Goal: Task Accomplishment & Management: Complete application form

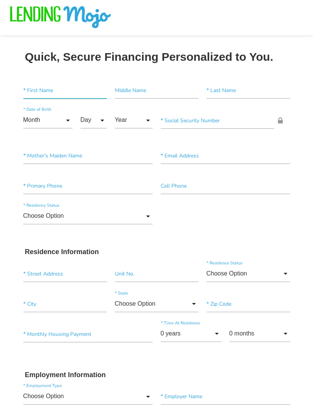
click at [76, 83] on input"] "text" at bounding box center [65, 90] width 84 height 16
type input"] "[PERSON_NAME]"
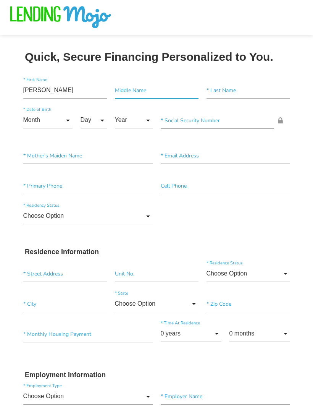
click at [177, 94] on input"] "text" at bounding box center [157, 90] width 84 height 16
type input"] "[PERSON_NAME]"
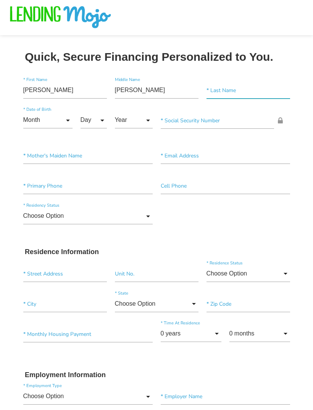
click at [251, 95] on input"] "text" at bounding box center [249, 90] width 84 height 16
type input"] "[PERSON_NAME]"
click at [58, 122] on input "Month" at bounding box center [47, 120] width 49 height 16
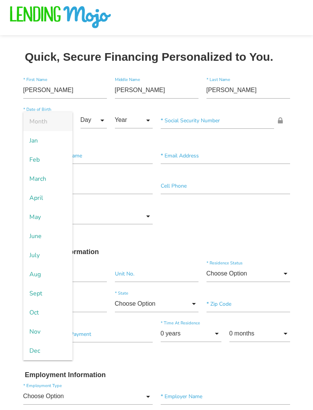
click at [48, 253] on span "July" at bounding box center [47, 255] width 49 height 19
type input "July"
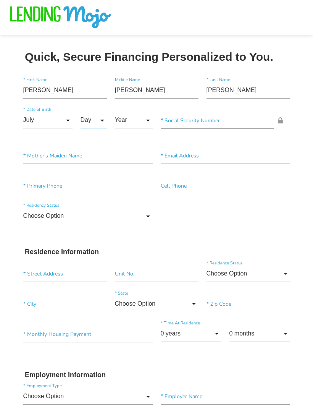
click at [96, 122] on input "Day" at bounding box center [94, 120] width 26 height 16
click at [100, 284] on span "25" at bounding box center [100, 285] width 38 height 19
type input "25"
click at [141, 119] on input "Year" at bounding box center [134, 120] width 38 height 16
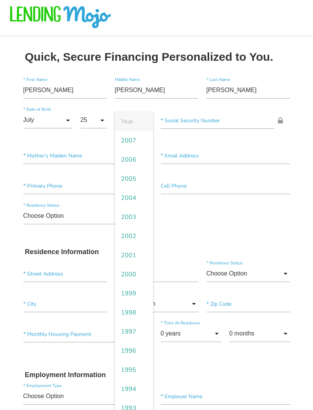
scroll to position [0, 0]
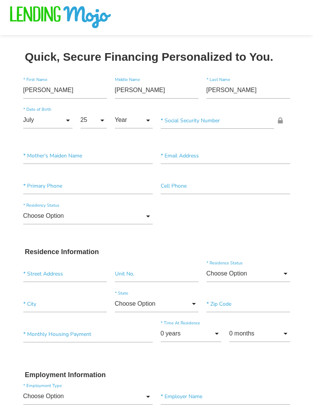
click at [135, 176] on span "2005" at bounding box center [134, 178] width 38 height 19
type input "2005"
click at [60, 122] on input "July" at bounding box center [47, 120] width 49 height 16
click at [48, 216] on span "May" at bounding box center [47, 217] width 49 height 19
type input "May"
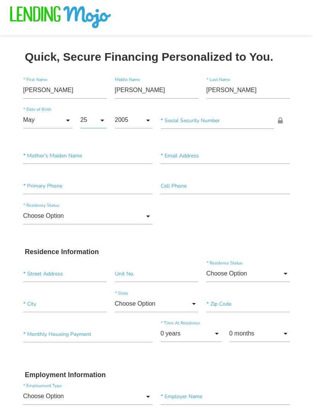
click at [94, 117] on input "25" at bounding box center [94, 120] width 26 height 16
click at [101, 371] on span "21" at bounding box center [100, 376] width 38 height 19
type input "21"
click at [201, 122] on input"] "text" at bounding box center [218, 120] width 114 height 16
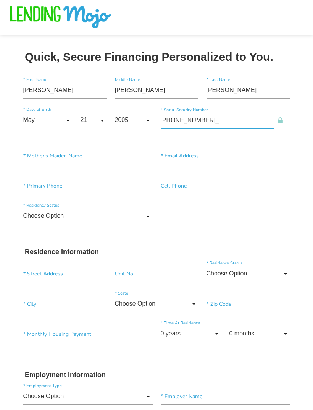
type input"] "624-51-4076"
click at [78, 154] on input"] "text" at bounding box center [88, 156] width 130 height 16
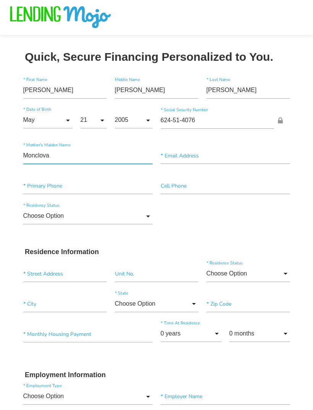
type input"] "Monclova"
click at [198, 160] on input"] "text" at bounding box center [226, 156] width 130 height 16
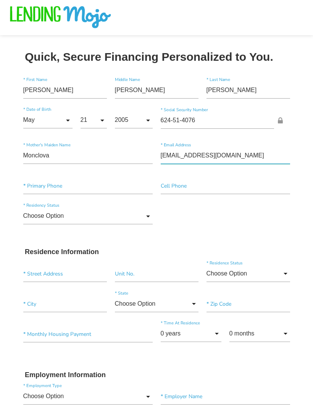
type input"] "[EMAIL_ADDRESS][DOMAIN_NAME]"
click at [93, 191] on input"] "text" at bounding box center [88, 186] width 130 height 16
type input"] "[PHONE_NUMBER]"
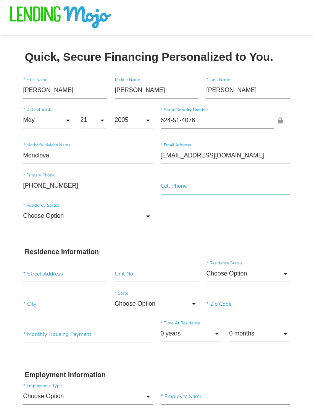
click at [203, 189] on input"] "text" at bounding box center [226, 186] width 130 height 16
click at [183, 183] on input"] "[PHONE_NUMBER]" at bounding box center [226, 186] width 130 height 16
click at [177, 182] on input"] "[PHONE_NUMBER]" at bounding box center [226, 186] width 130 height 16
click at [182, 186] on input"] "[PHONE_NUMBER]" at bounding box center [226, 186] width 130 height 16
click at [182, 184] on input"] "[PHONE_NUMBER]" at bounding box center [226, 186] width 130 height 16
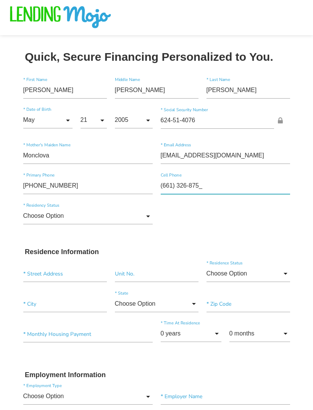
type input"] "[PHONE_NUMBER]"
click at [140, 216] on input "Choose Option" at bounding box center [88, 216] width 130 height 16
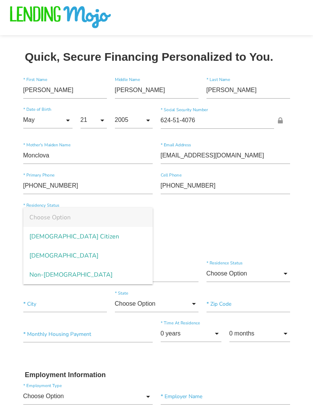
click at [61, 235] on span "[DEMOGRAPHIC_DATA] Citizen" at bounding box center [88, 236] width 130 height 19
type input "[DEMOGRAPHIC_DATA] Citizen"
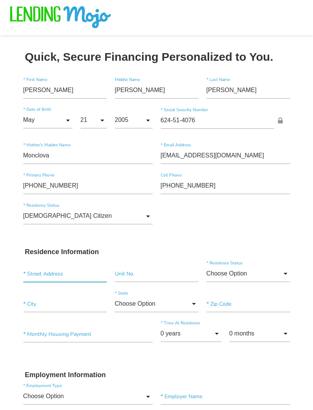
click at [72, 269] on input "text" at bounding box center [65, 274] width 84 height 16
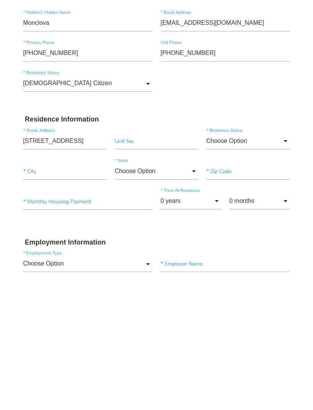
scroll to position [133, 0]
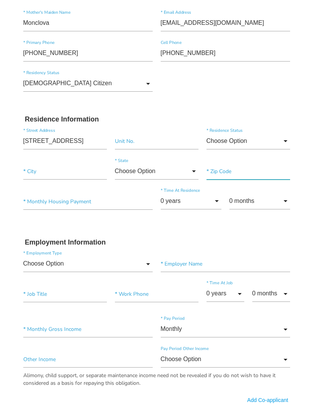
type input "[STREET_ADDRESS]"
type input"] "[GEOGRAPHIC_DATA]"
type input"] "93314"
click at [211, 198] on input "0 years" at bounding box center [191, 201] width 61 height 16
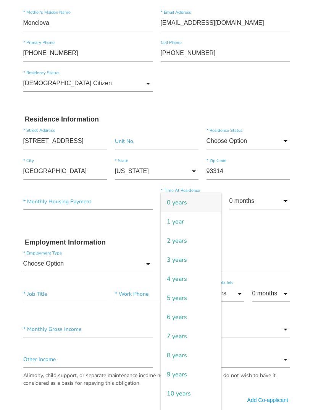
click at [195, 316] on span "6 years" at bounding box center [191, 317] width 61 height 19
type input "6 years"
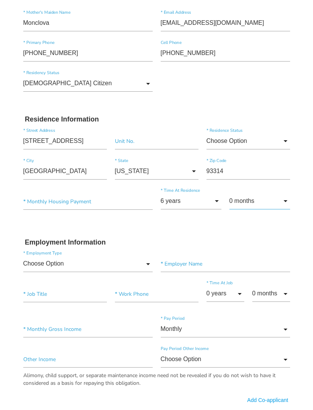
click at [275, 202] on input "0 months" at bounding box center [260, 201] width 61 height 16
click at [264, 318] on span "6 months" at bounding box center [260, 317] width 61 height 19
type input "6 months"
click at [80, 268] on input "Choose Option" at bounding box center [88, 264] width 130 height 16
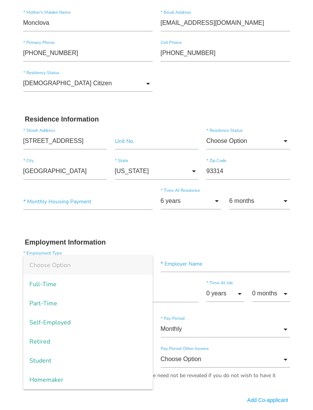
click at [58, 284] on span "Full-Time" at bounding box center [88, 284] width 130 height 19
type input "Full-Time"
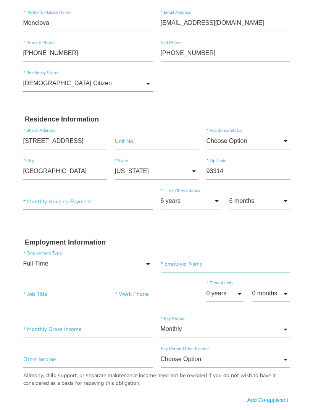
click at [205, 263] on input"] "text" at bounding box center [226, 264] width 130 height 16
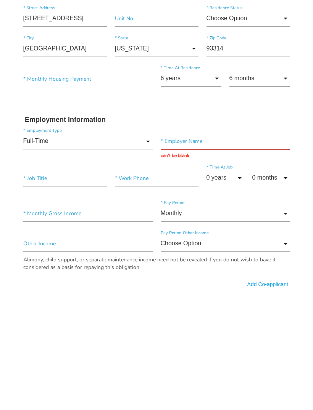
scroll to position [255, 0]
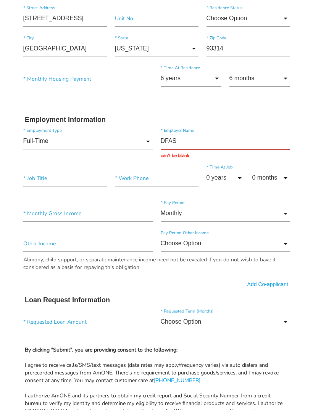
type input "DFAS"
click at [66, 177] on input"] "text" at bounding box center [65, 178] width 84 height 16
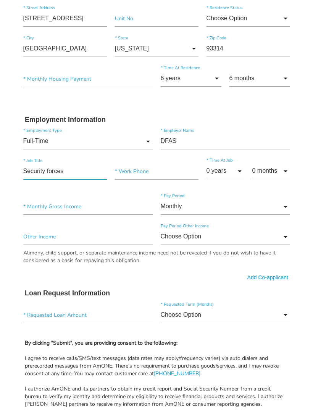
type input"] "Security forces"
click at [152, 170] on input"] "text" at bounding box center [157, 171] width 84 height 16
type input"] "[PHONE_NUMBER]"
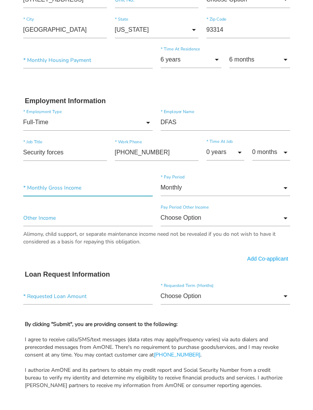
click at [110, 198] on input"] "text" at bounding box center [88, 206] width 130 height 16
type input"] "$26,000.00"
click at [286, 198] on input "Monthly" at bounding box center [226, 206] width 130 height 16
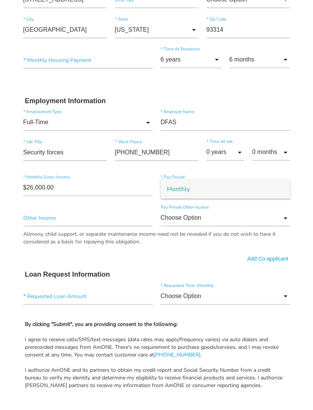
scroll to position [274, 0]
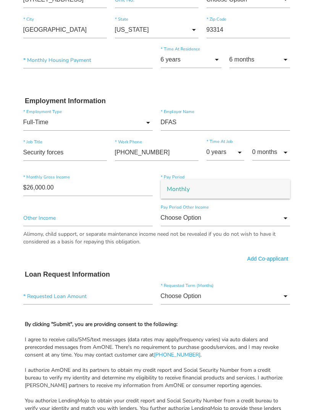
click at [277, 183] on span "Monthly" at bounding box center [226, 189] width 130 height 19
click at [279, 219] on input "Choose Option" at bounding box center [226, 218] width 130 height 16
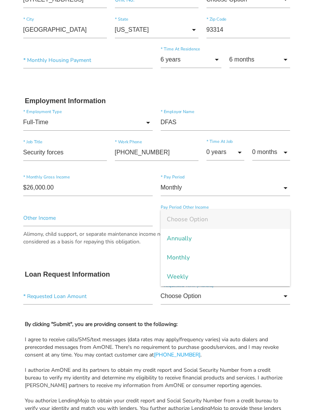
click at [193, 254] on span "Monthly" at bounding box center [226, 257] width 130 height 19
type input "Monthly"
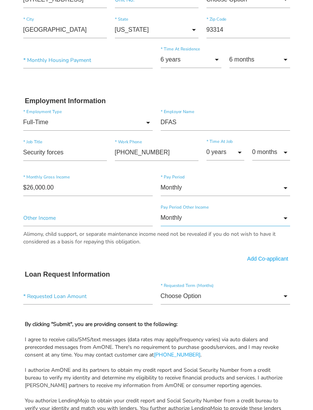
click at [287, 214] on input "Monthly" at bounding box center [226, 218] width 130 height 16
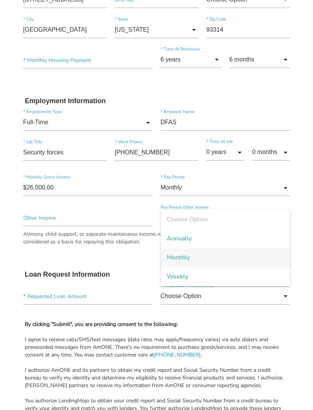
click at [217, 222] on span "Choose Option" at bounding box center [226, 219] width 130 height 19
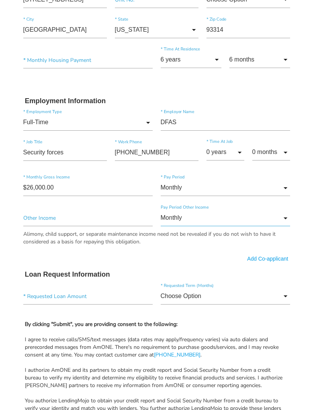
click at [290, 218] on input "Monthly" at bounding box center [226, 218] width 130 height 16
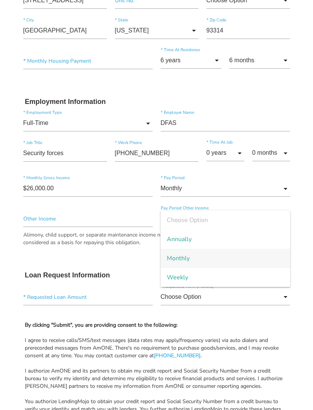
scroll to position [273, 0]
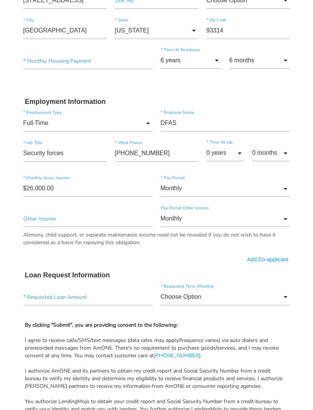
click at [195, 215] on span "Choose Option" at bounding box center [226, 220] width 130 height 19
click at [282, 186] on input "Monthly" at bounding box center [226, 188] width 130 height 16
click at [281, 187] on span "Monthly" at bounding box center [226, 189] width 130 height 19
click at [65, 188] on input"] "$26,000.00" at bounding box center [88, 188] width 130 height 16
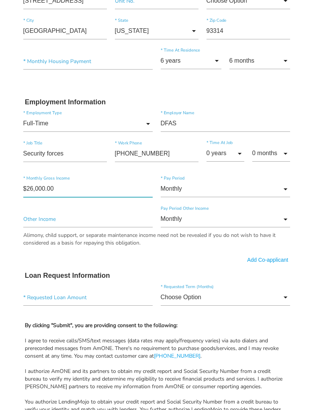
type input"] "$2,600.00"
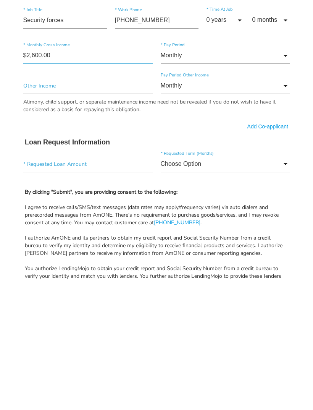
scroll to position [278, 0]
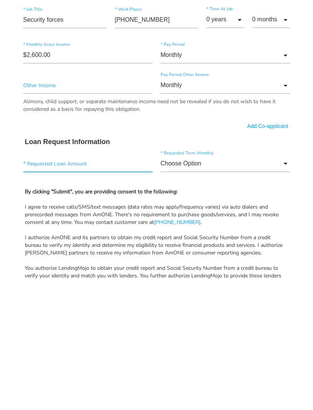
click at [88, 284] on input"] "text" at bounding box center [88, 292] width 130 height 16
click at [56, 284] on input"] "text" at bounding box center [88, 292] width 130 height 16
type input"] "$2,800.00"
click at [283, 284] on input "Choose Option" at bounding box center [226, 292] width 130 height 16
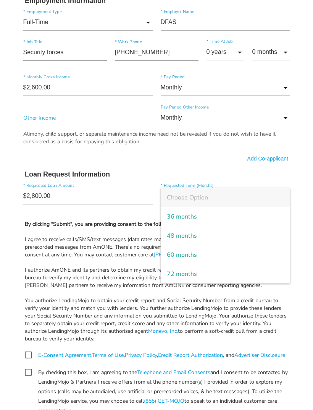
scroll to position [378, 0]
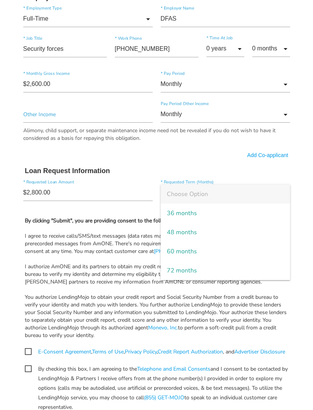
click at [193, 209] on span "36 months" at bounding box center [226, 213] width 130 height 19
type input "36 months"
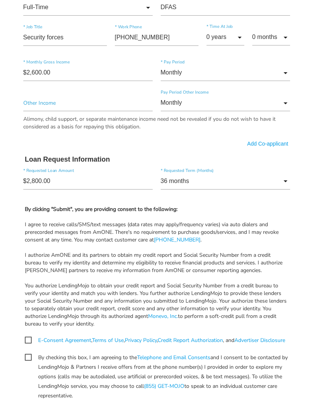
scroll to position [436, 0]
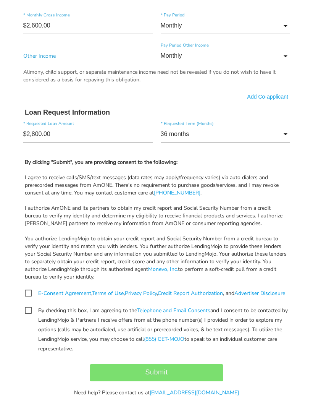
click at [31, 290] on span "E-Consent Agreement , Terms of Use , Privacy Policy , Credit Report Authorizati…" at bounding box center [155, 294] width 261 height 10
checkbox input "true"
click at [34, 315] on span "By checking this box, I am agreeing to the Telephone and Email Consents and I c…" at bounding box center [157, 311] width 264 height 10
checkbox input "true"
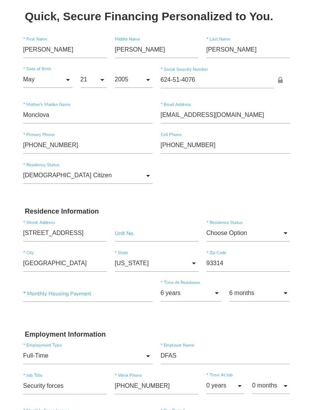
scroll to position [33, 0]
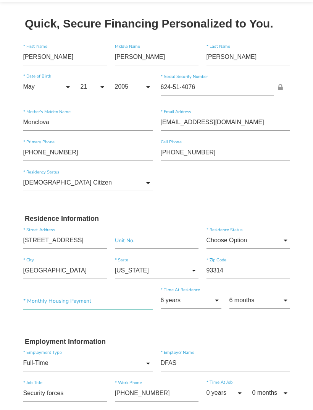
click at [63, 298] on input"] "text" at bounding box center [88, 301] width 130 height 16
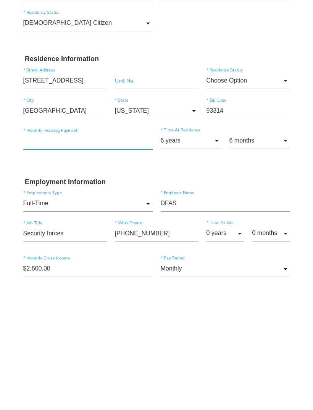
type input"] "$0.00"
click at [123, 167] on form "[PERSON_NAME] * First Name [PERSON_NAME] Middle Name [PERSON_NAME] * Last Name …" at bounding box center [156, 388] width 275 height 760
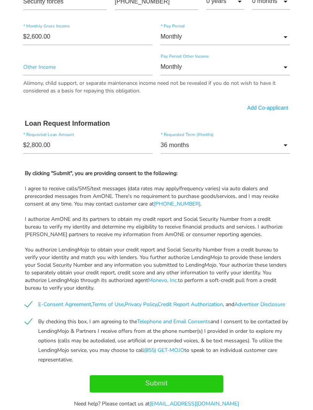
scroll to position [436, 0]
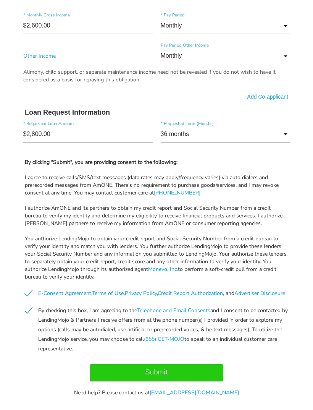
click at [178, 379] on input "Submit" at bounding box center [157, 372] width 134 height 17
type input "Submit"
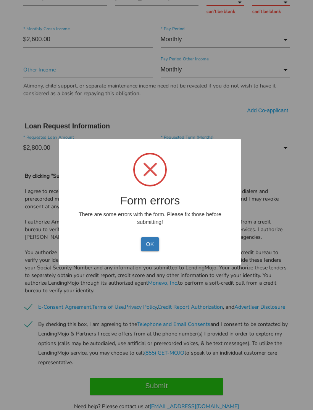
click at [154, 251] on button "OK" at bounding box center [150, 244] width 18 height 14
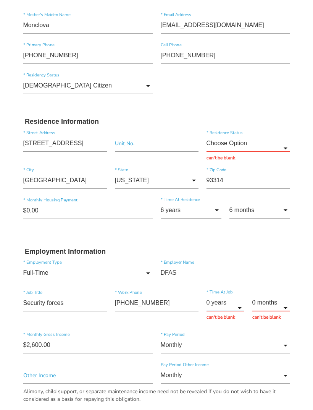
click at [231, 303] on input "0 years" at bounding box center [226, 303] width 38 height 16
click at [224, 126] on span "6 years" at bounding box center [226, 124] width 38 height 19
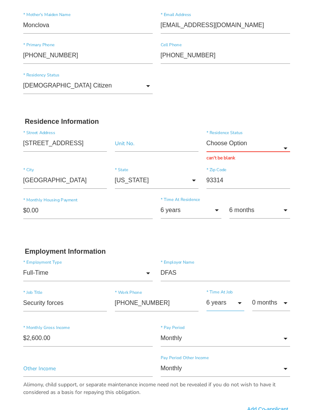
click at [237, 304] on input "6 years" at bounding box center [226, 303] width 38 height 16
click at [221, 47] on span "2 years" at bounding box center [226, 48] width 38 height 19
type input "2 years"
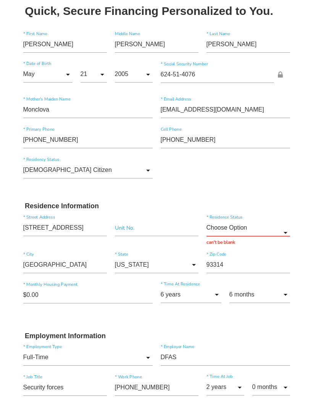
click at [278, 232] on input "Choose Option" at bounding box center [249, 228] width 84 height 16
click at [234, 306] on span "Other" at bounding box center [249, 305] width 84 height 19
type input "Other"
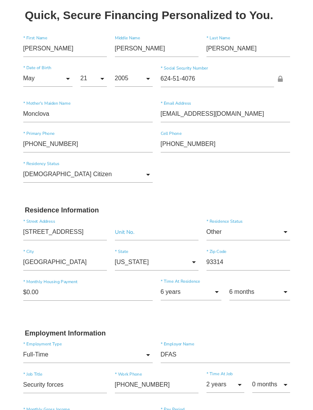
scroll to position [0, 0]
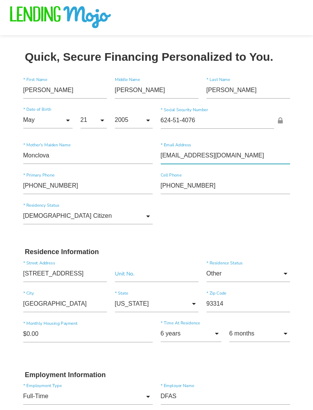
click at [199, 152] on input"] "[EMAIL_ADDRESS][DOMAIN_NAME]" at bounding box center [226, 156] width 130 height 16
click at [248, 228] on div "[DEMOGRAPHIC_DATA] Citizen Choose Option [DEMOGRAPHIC_DATA] Citizen [DEMOGRAPHI…" at bounding box center [156, 218] width 275 height 30
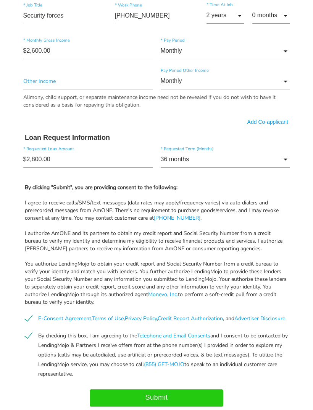
scroll to position [436, 0]
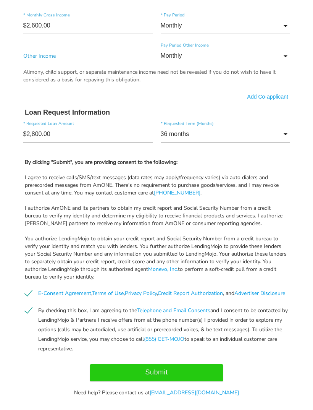
click at [181, 379] on input "Submit" at bounding box center [157, 372] width 134 height 17
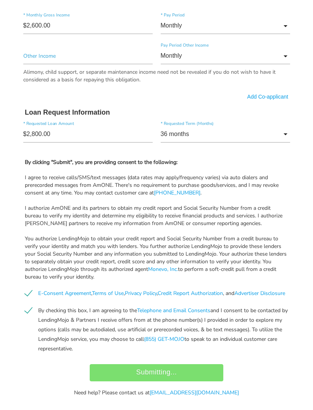
type input "Submit"
